Goal: Browse casually

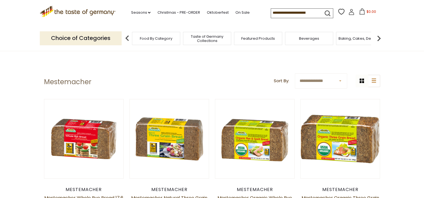
click at [106, 13] on icon at bounding box center [78, 11] width 76 height 10
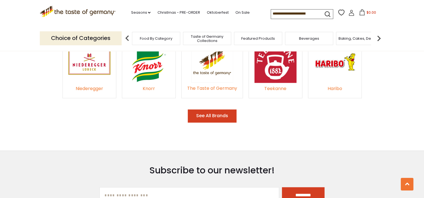
scroll to position [1035, 0]
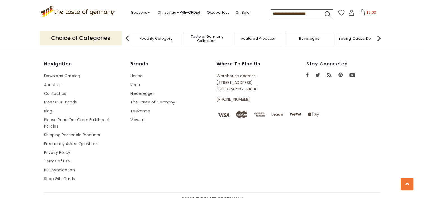
click at [57, 91] on link "Contact Us" at bounding box center [55, 94] width 22 height 6
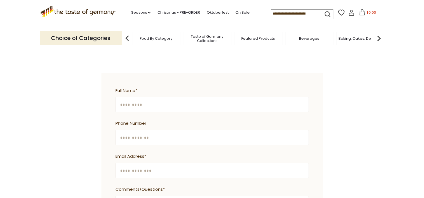
scroll to position [168, 0]
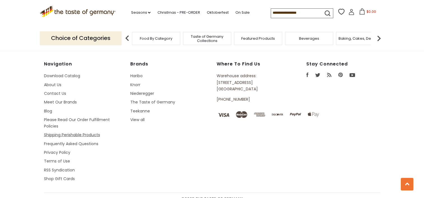
click at [91, 132] on link "Shipping Perishable Products" at bounding box center [72, 135] width 56 height 6
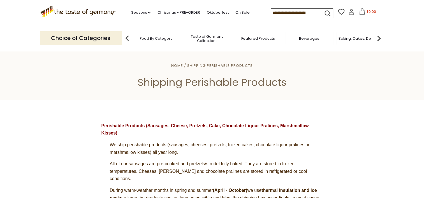
click at [211, 41] on span "Taste of Germany Collections" at bounding box center [207, 38] width 45 height 8
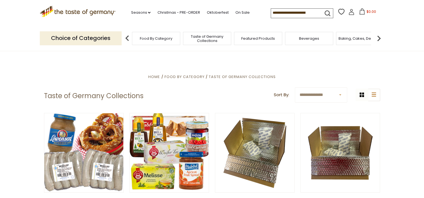
click at [96, 13] on icon at bounding box center [78, 11] width 76 height 10
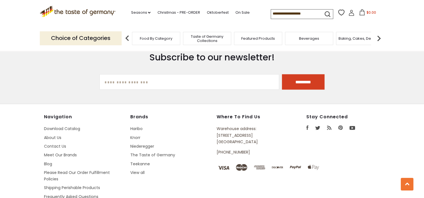
scroll to position [1009, 0]
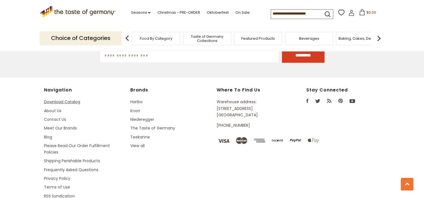
click at [77, 99] on link "Download Catalog" at bounding box center [62, 102] width 36 height 6
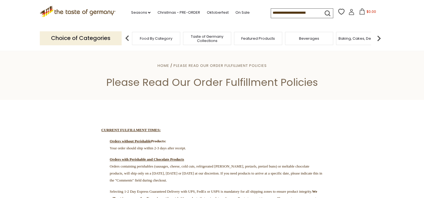
click at [90, 14] on icon at bounding box center [78, 11] width 76 height 10
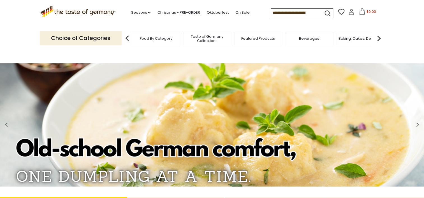
paste input "**********"
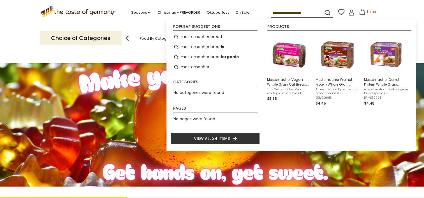
type input "**********"
click at [328, 13] on icon "submit" at bounding box center [328, 13] width 8 height 8
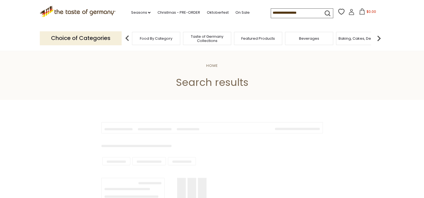
type input "**********"
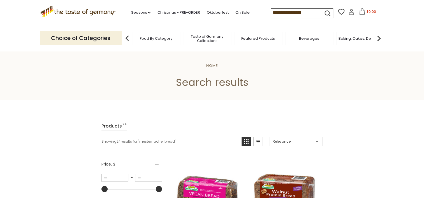
click at [69, 11] on icon at bounding box center [78, 11] width 76 height 10
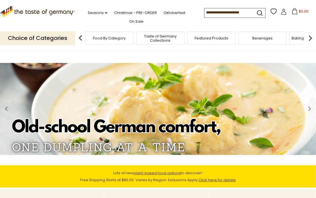
click at [264, 82] on img at bounding box center [158, 109] width 316 height 92
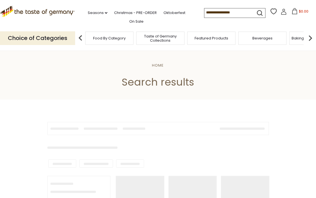
type input "*********"
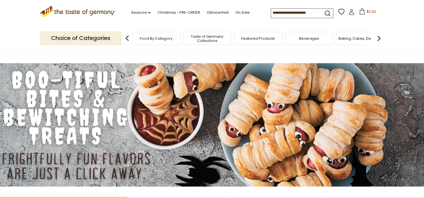
click at [72, 11] on icon ".st0{fill:#EDD300;} .st1{fill:#D33E21;}" at bounding box center [78, 11] width 76 height 11
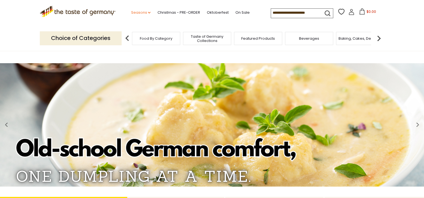
click at [144, 13] on link "Seasons dropdown_arrow" at bounding box center [141, 13] width 20 height 6
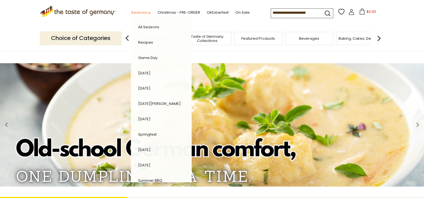
click at [144, 13] on link "Seasons dropdown_arrow" at bounding box center [141, 13] width 20 height 6
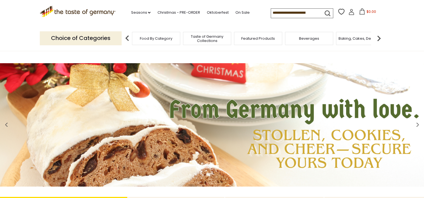
click at [125, 36] on img at bounding box center [127, 38] width 11 height 11
click at [84, 37] on p "Choice of Categories" at bounding box center [81, 38] width 82 height 14
click at [235, 14] on link "On Sale" at bounding box center [242, 13] width 14 height 6
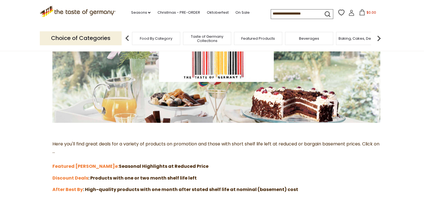
scroll to position [112, 0]
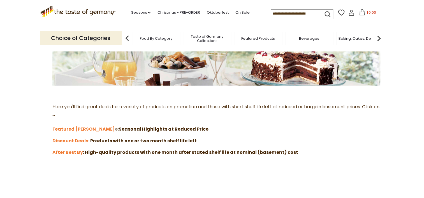
click at [115, 129] on link "e:" at bounding box center [117, 129] width 4 height 6
click at [105, 15] on icon ".st0{fill:#EDD300;} .st1{fill:#D33E21;}" at bounding box center [78, 11] width 76 height 11
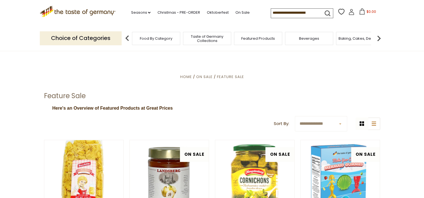
click at [107, 14] on icon ".st0{fill:#EDD300;} .st1{fill:#D33E21;}" at bounding box center [78, 11] width 76 height 11
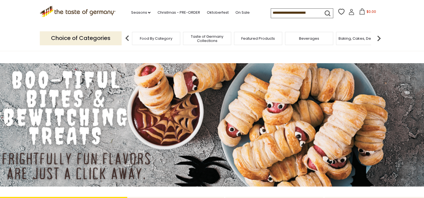
paste input "**********"
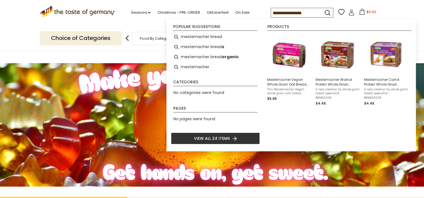
type input "**********"
click at [109, 39] on p "Choice of Categories" at bounding box center [81, 38] width 82 height 14
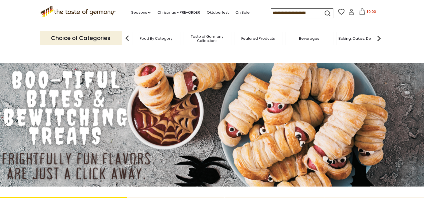
click at [386, 111] on img at bounding box center [212, 125] width 424 height 124
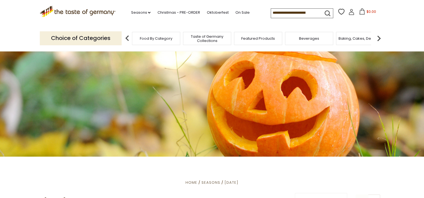
click at [211, 43] on div "Taste of Germany Collections" at bounding box center [207, 38] width 48 height 13
click at [127, 38] on img at bounding box center [127, 38] width 11 height 11
click at [200, 37] on span "Taste of Germany Collections" at bounding box center [207, 38] width 45 height 8
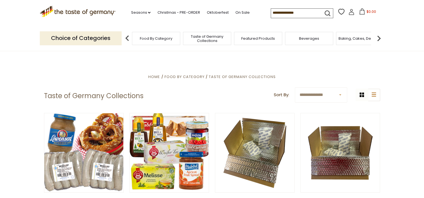
click at [256, 43] on div "Featured Products" at bounding box center [258, 38] width 48 height 13
click at [257, 43] on div "Featured Products" at bounding box center [258, 38] width 48 height 13
click at [254, 37] on span "Featured Products" at bounding box center [254, 38] width 34 height 4
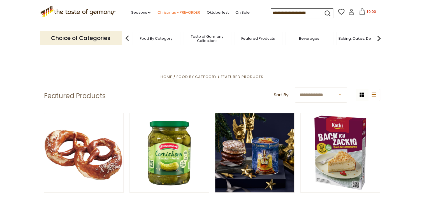
click at [170, 15] on link "Christmas - PRE-ORDER" at bounding box center [178, 13] width 43 height 6
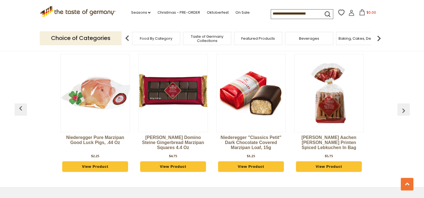
scroll to position [1506, 0]
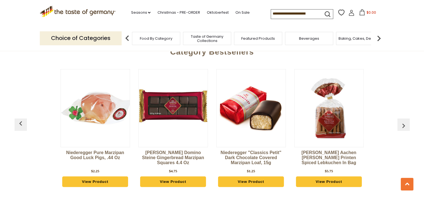
click at [405, 122] on img "button" at bounding box center [403, 126] width 9 height 9
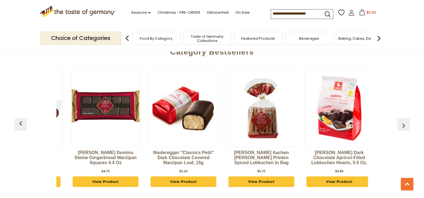
scroll to position [0, 78]
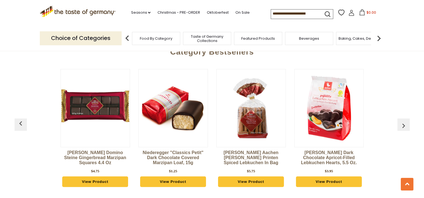
click at [405, 122] on img "button" at bounding box center [403, 126] width 9 height 9
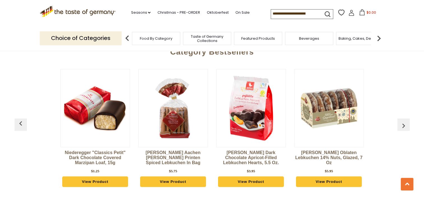
click at [405, 122] on img "button" at bounding box center [403, 126] width 9 height 9
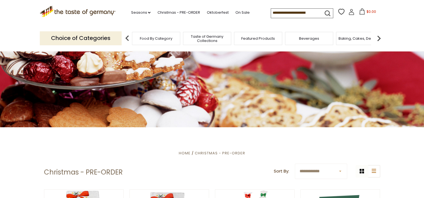
scroll to position [0, 0]
